Goal: Task Accomplishment & Management: Manage account settings

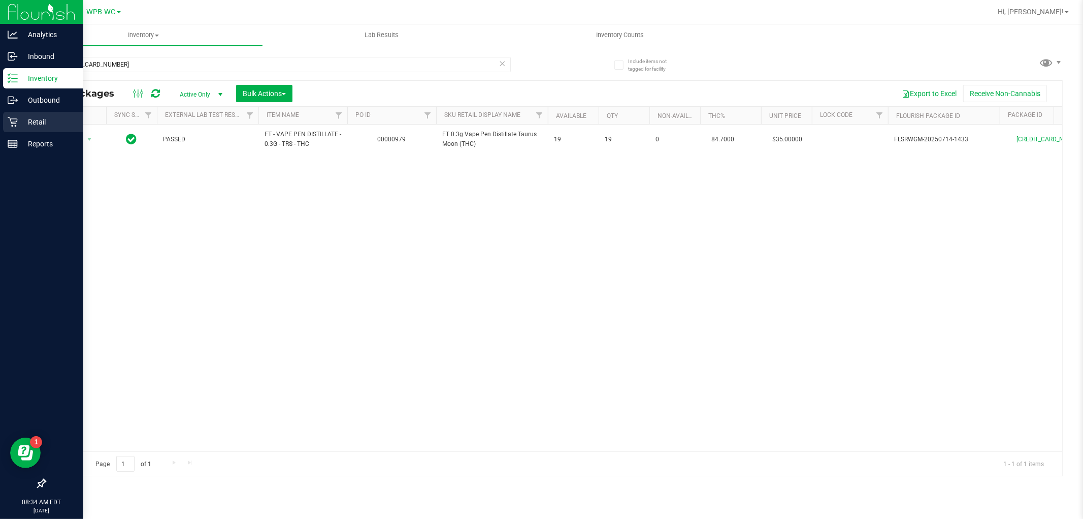
click at [33, 126] on p "Retail" at bounding box center [48, 122] width 61 height 12
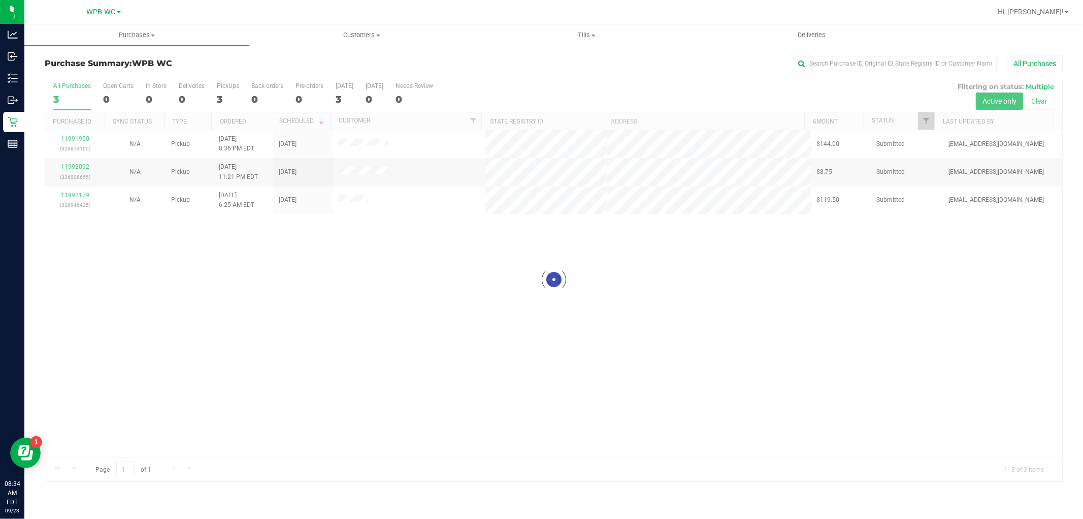
click at [323, 278] on div at bounding box center [553, 279] width 1017 height 403
click at [309, 277] on div "11991950 (326874100) N/A Pickup [DATE] 8:36 PM EDT 9/23/2025 $144.00 Submitted …" at bounding box center [553, 293] width 1017 height 327
click at [576, 38] on span "Tills" at bounding box center [587, 34] width 224 height 9
click at [530, 61] on span "Manage tills" at bounding box center [508, 61] width 69 height 9
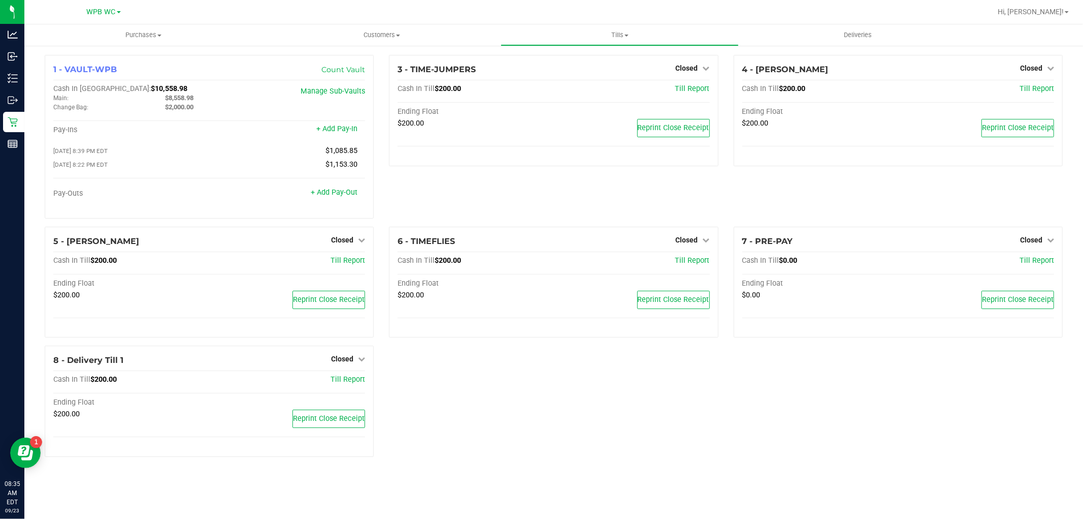
click at [494, 398] on div "1 - VAULT-WPB Count Vault Cash In Vault: $10,558.98 Main: $8,558.98 Change Bag:…" at bounding box center [554, 260] width 1034 height 410
click at [354, 244] on link "Closed" at bounding box center [348, 240] width 34 height 8
click at [343, 261] on link "Open Till" at bounding box center [342, 261] width 27 height 8
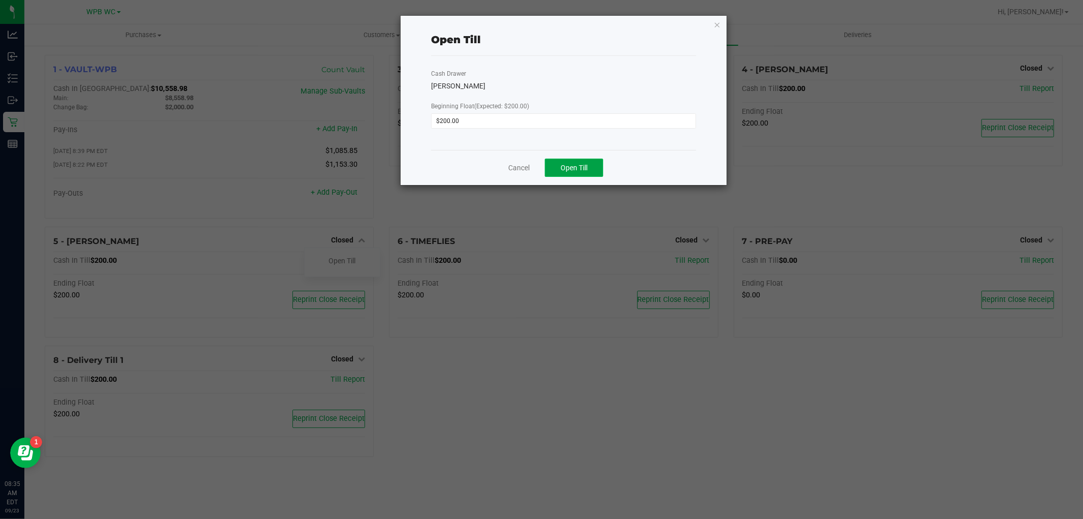
click at [578, 174] on button "Open Till" at bounding box center [574, 167] width 58 height 18
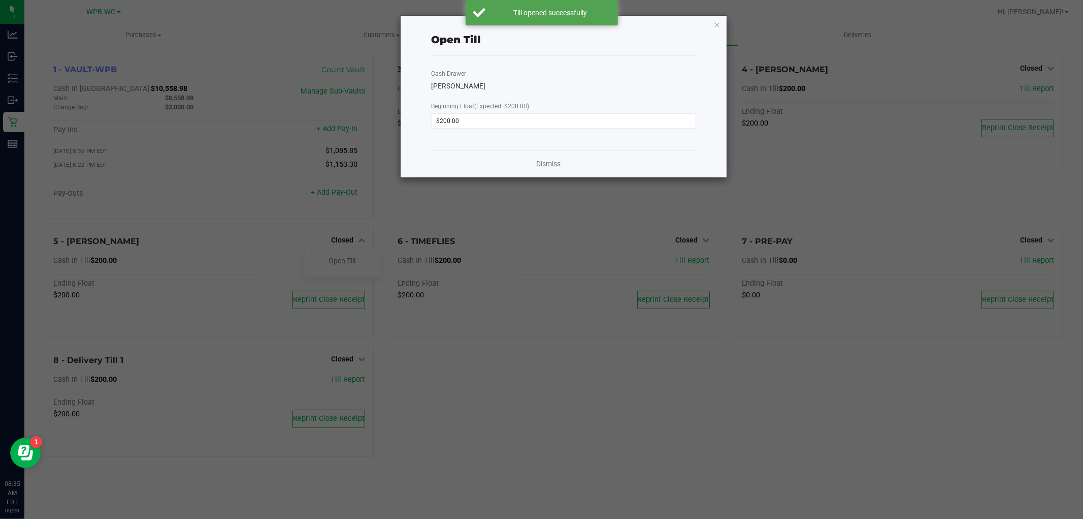
click at [540, 167] on link "Dismiss" at bounding box center [548, 163] width 24 height 11
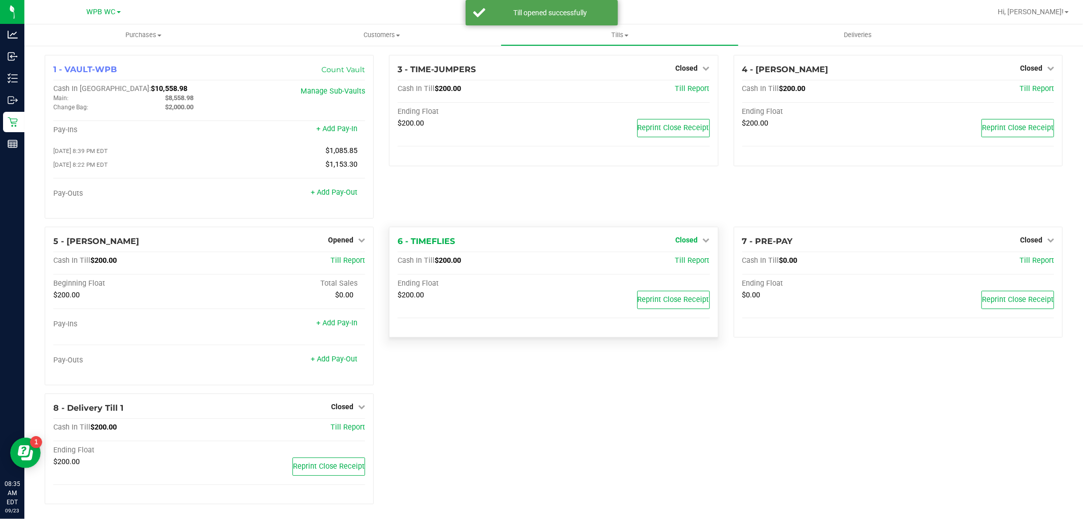
click at [681, 240] on span "Closed" at bounding box center [687, 240] width 22 height 8
click at [674, 261] on link "Open Till" at bounding box center [687, 261] width 27 height 8
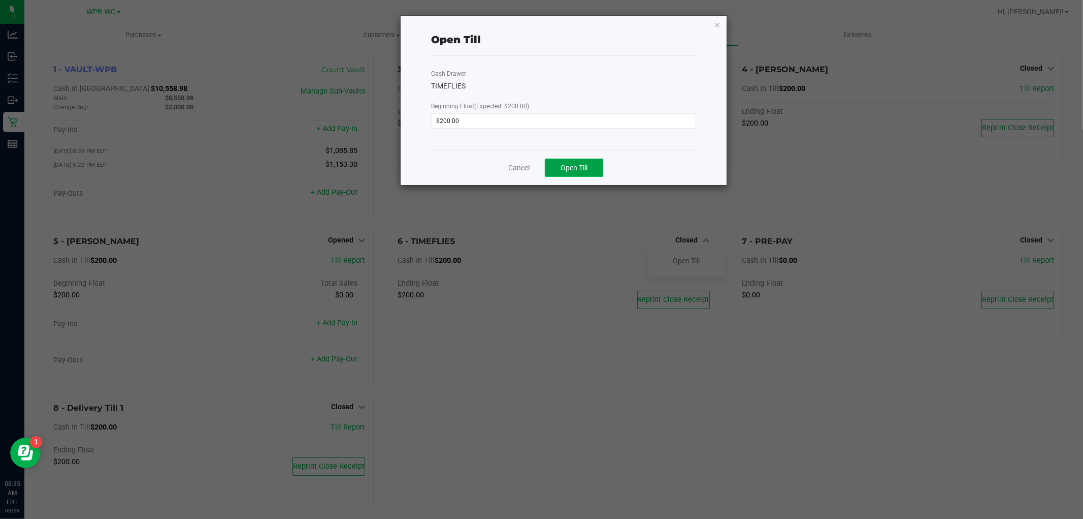
click at [601, 170] on button "Open Till" at bounding box center [574, 167] width 58 height 18
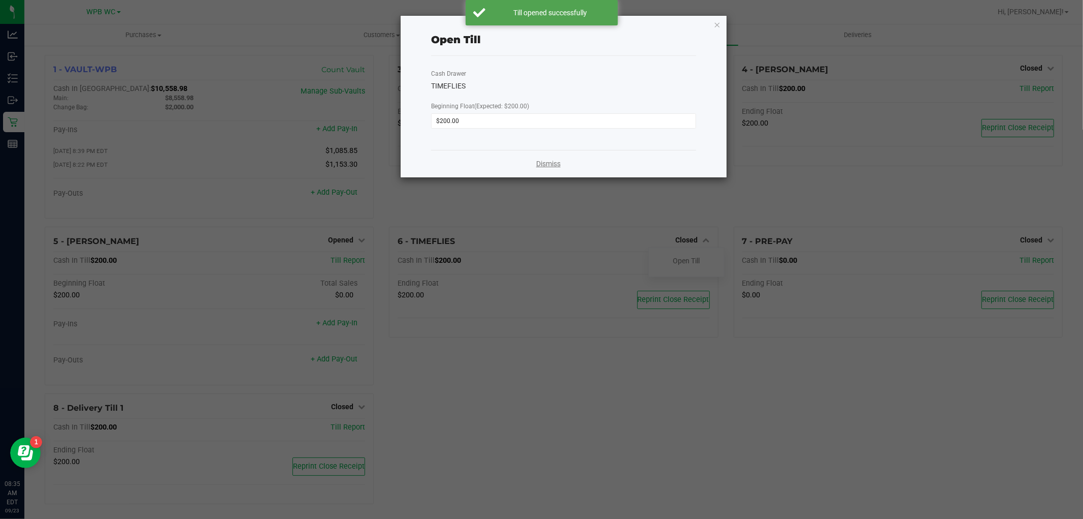
click at [537, 166] on link "Dismiss" at bounding box center [548, 163] width 24 height 11
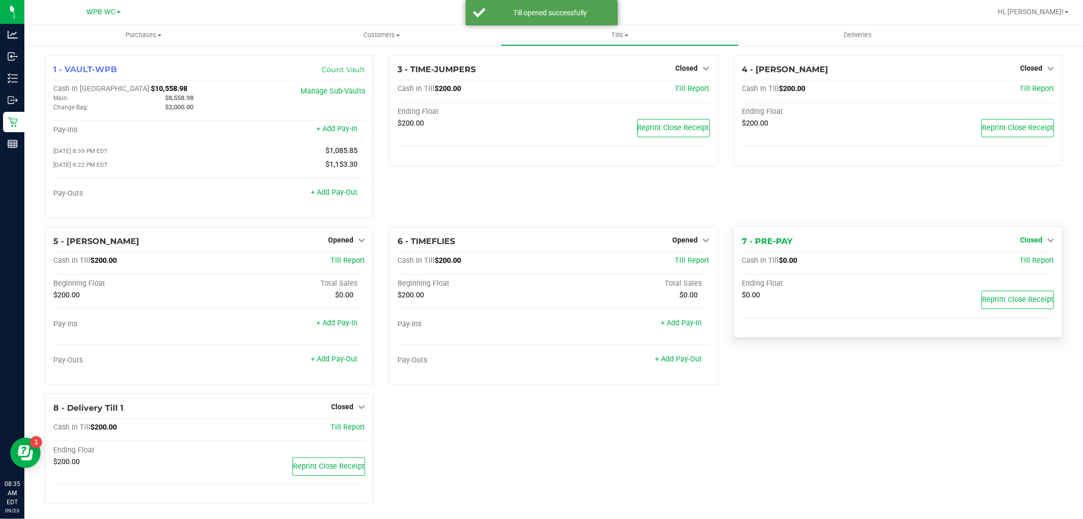
click at [1027, 244] on span "Closed" at bounding box center [1031, 240] width 22 height 8
click at [1019, 260] on link "Open Till" at bounding box center [1031, 261] width 27 height 8
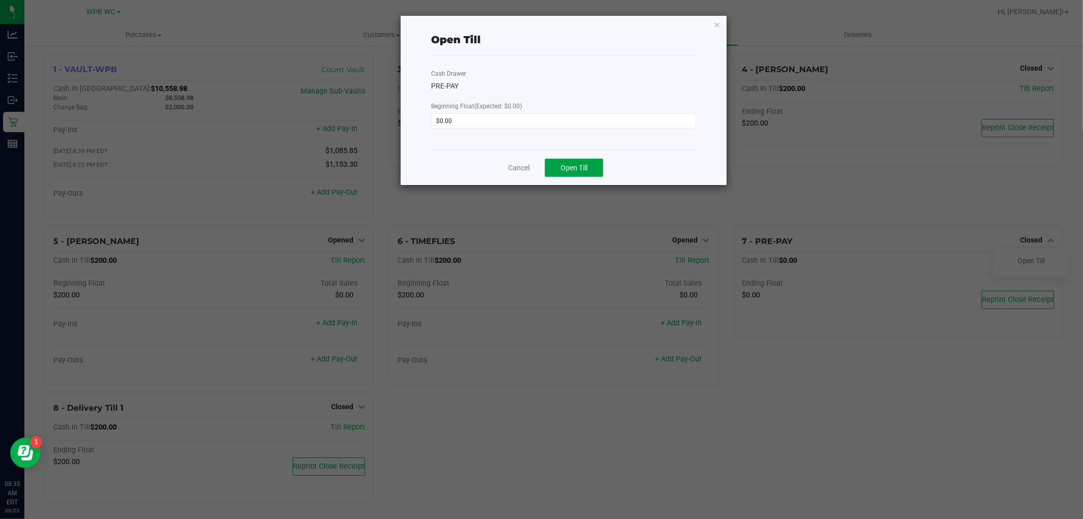
click at [596, 161] on button "Open Till" at bounding box center [574, 167] width 58 height 18
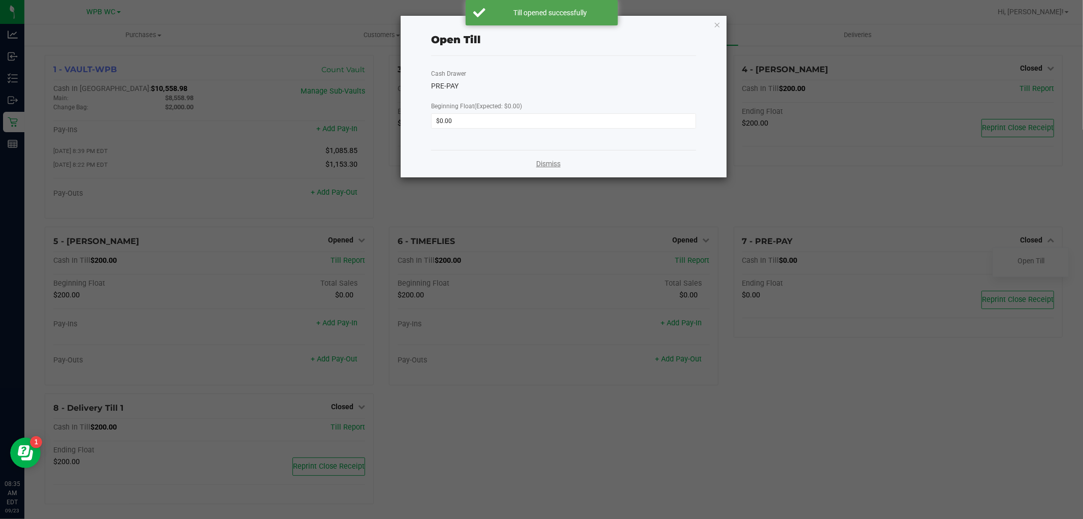
click at [550, 164] on link "Dismiss" at bounding box center [548, 163] width 24 height 11
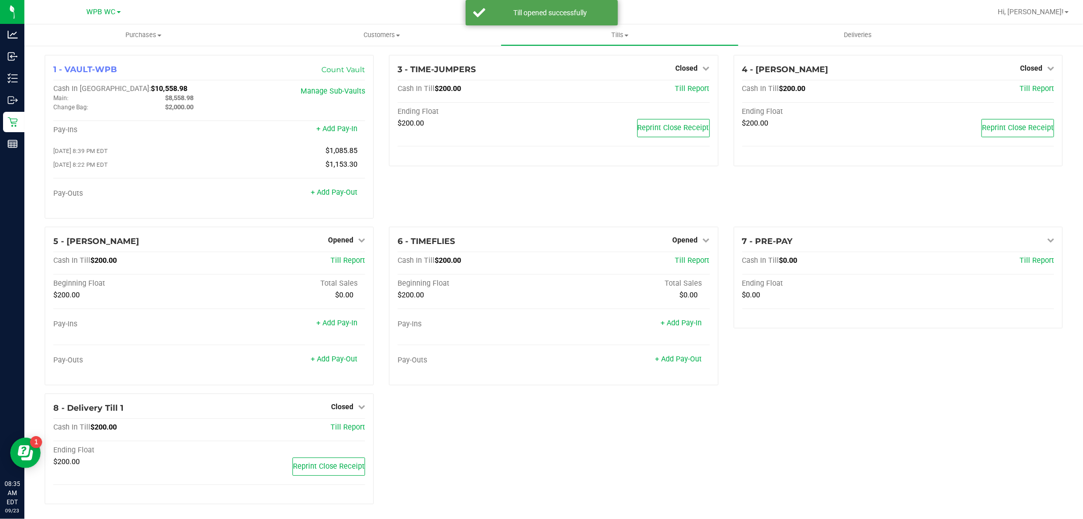
click at [754, 433] on div "1 - VAULT-WPB Count Vault Cash In Vault: $10,558.98 Main: $8,558.98 Change Bag:…" at bounding box center [554, 283] width 1034 height 457
click at [485, 207] on div "3 - TIME-JUMPERS Closed Open Till Cash In Till $200.00 Till Report Ending Float…" at bounding box center [553, 141] width 344 height 172
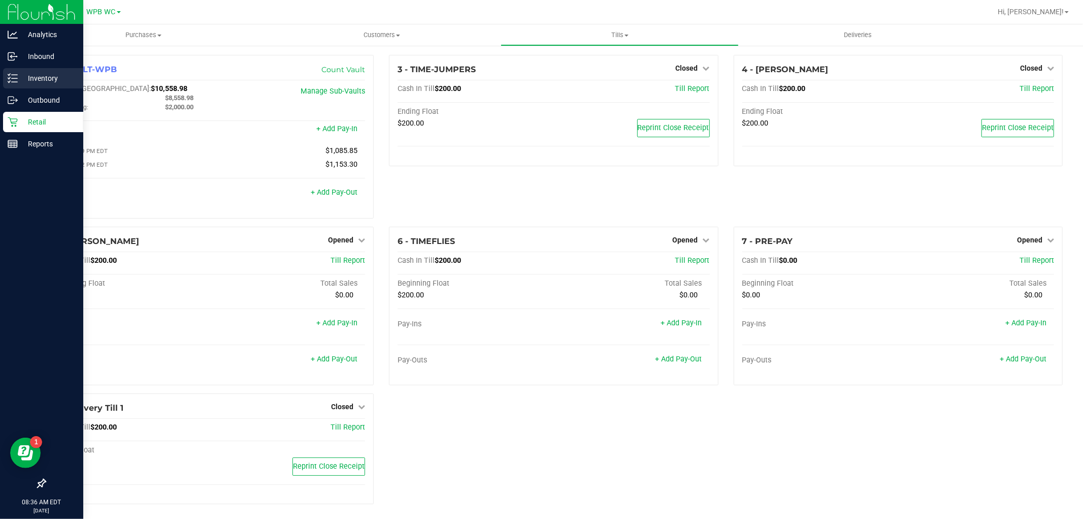
click at [34, 80] on p "Inventory" at bounding box center [48, 78] width 61 height 12
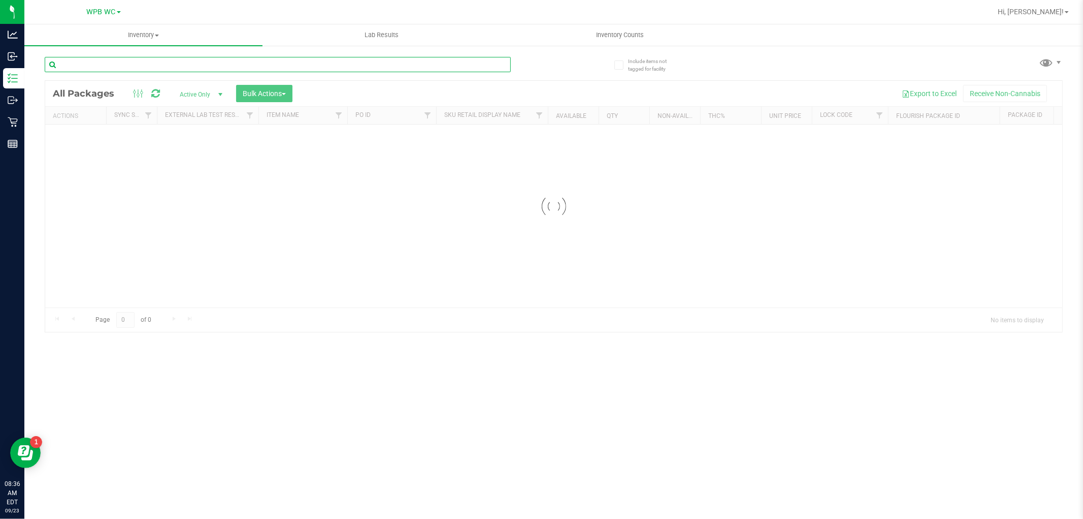
click at [173, 68] on input "text" at bounding box center [278, 64] width 466 height 15
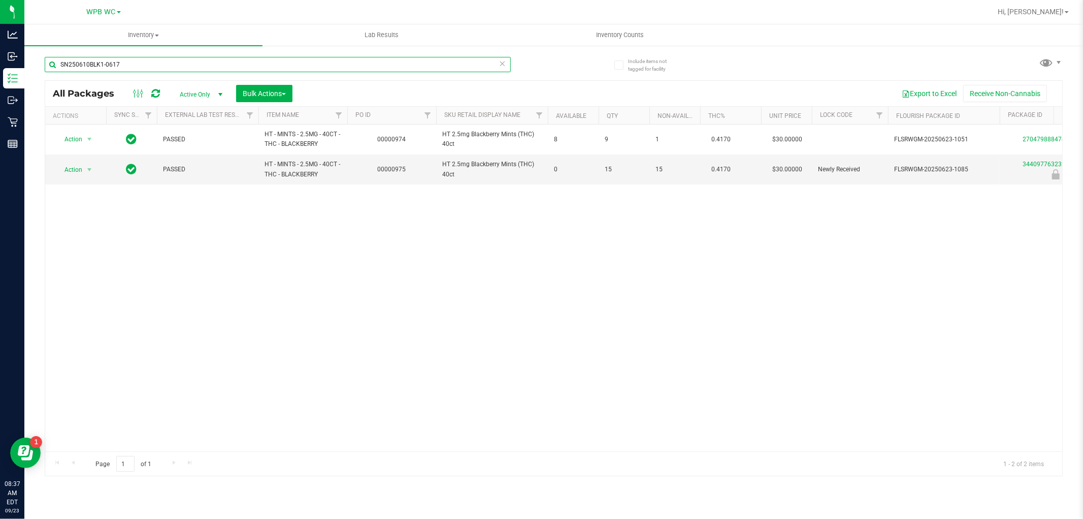
type input "SN250610BLK1-0617"
click at [231, 275] on div "Action Action Adjust qty Create package Edit attributes Global inventory Locate…" at bounding box center [553, 287] width 1017 height 327
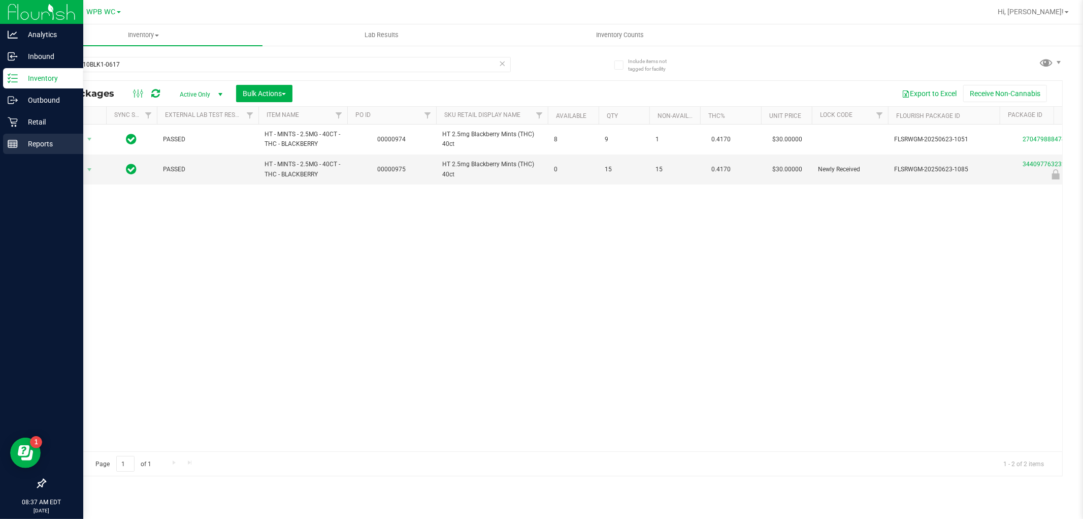
click at [34, 138] on p "Reports" at bounding box center [48, 144] width 61 height 12
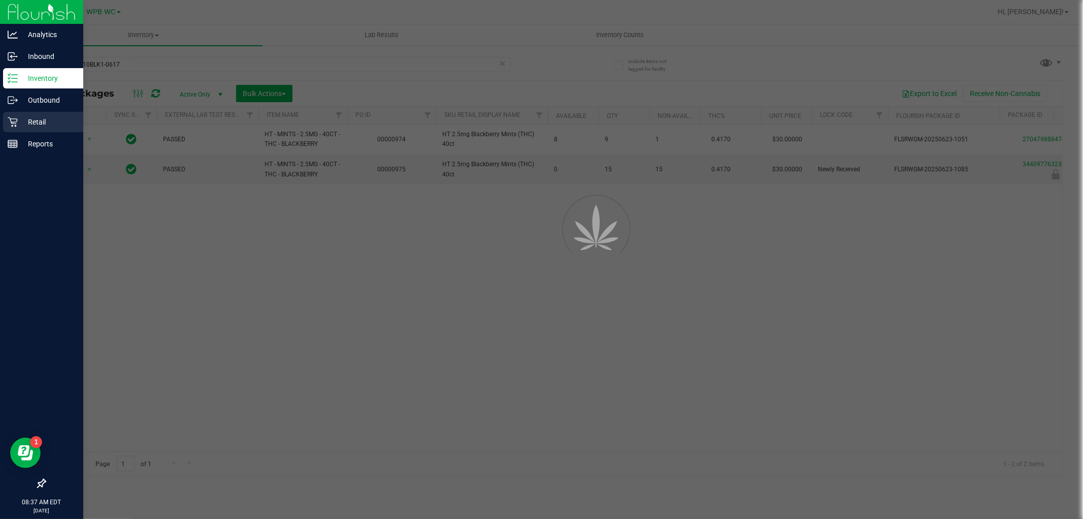
click at [39, 119] on p "Retail" at bounding box center [48, 122] width 61 height 12
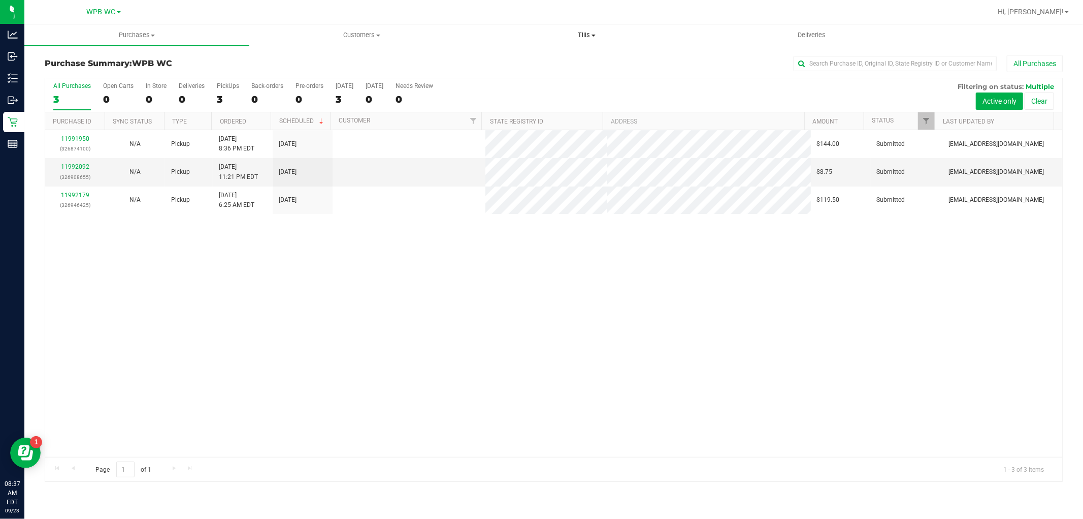
click at [600, 37] on span "Tills" at bounding box center [587, 34] width 224 height 9
click at [529, 60] on span "Manage tills" at bounding box center [508, 61] width 69 height 9
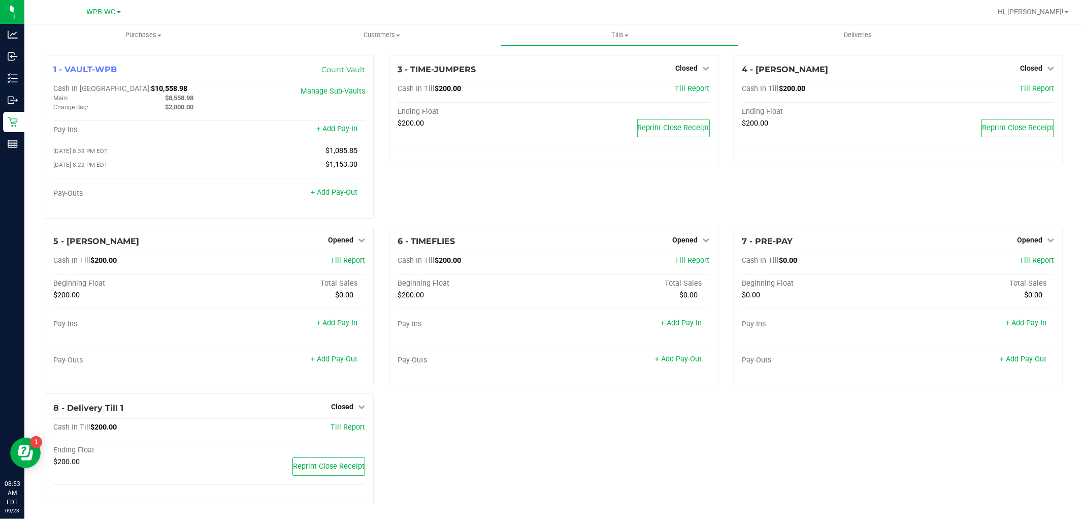
click at [547, 184] on div "3 - TIME-JUMPERS Closed Open Till Cash In Till $200.00 Till Report Ending Float…" at bounding box center [553, 141] width 344 height 172
